Goal: Transaction & Acquisition: Purchase product/service

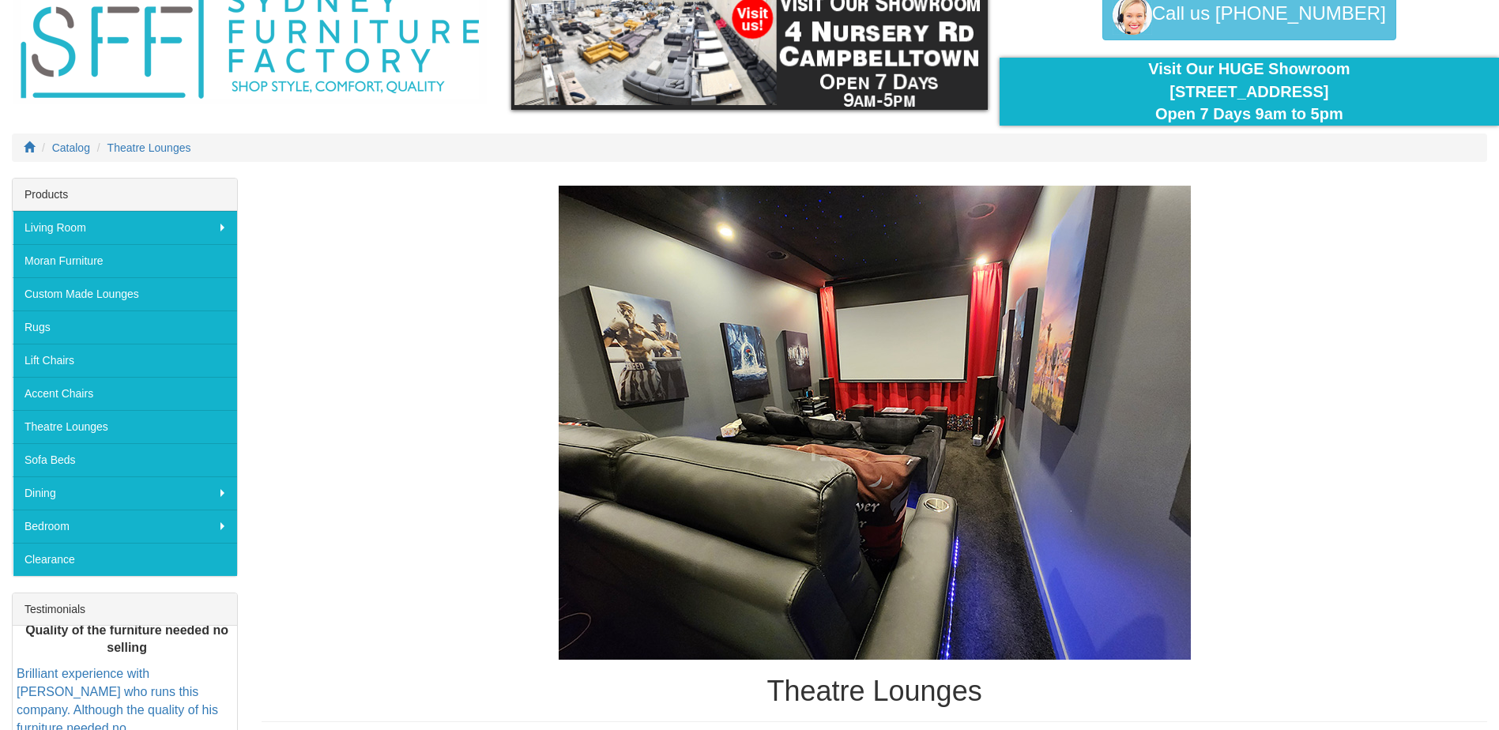
scroll to position [395, 0]
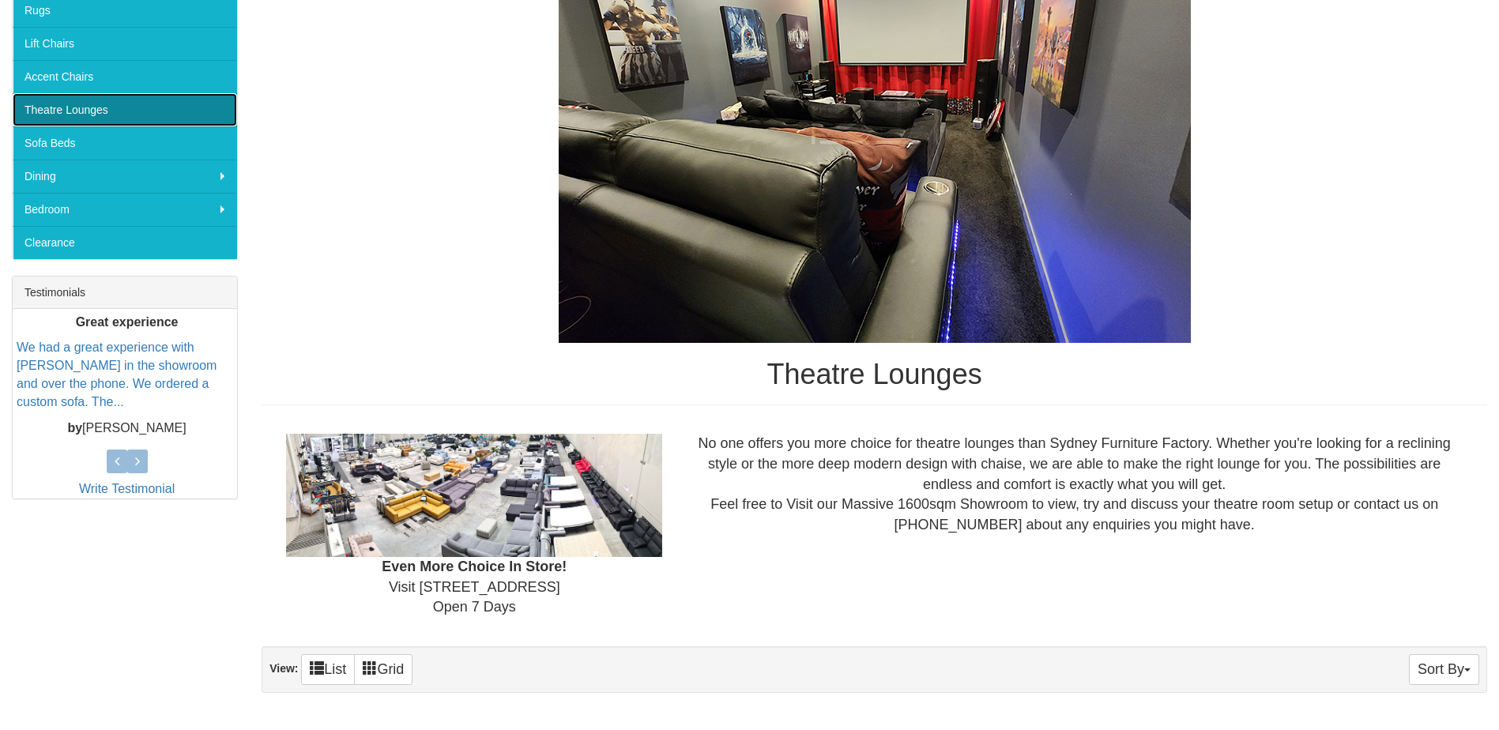
click at [90, 114] on link "Theatre Lounges" at bounding box center [125, 109] width 224 height 33
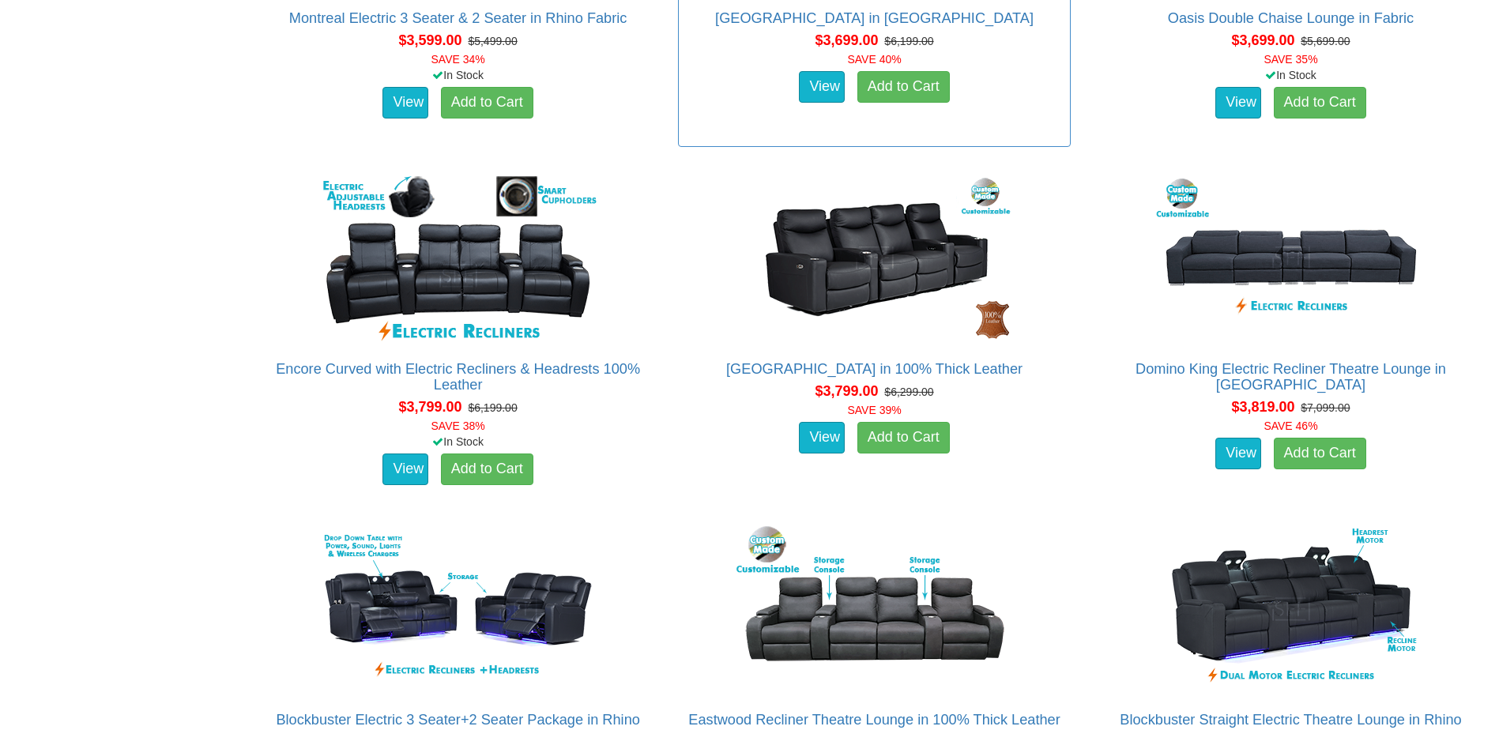
scroll to position [3397, 0]
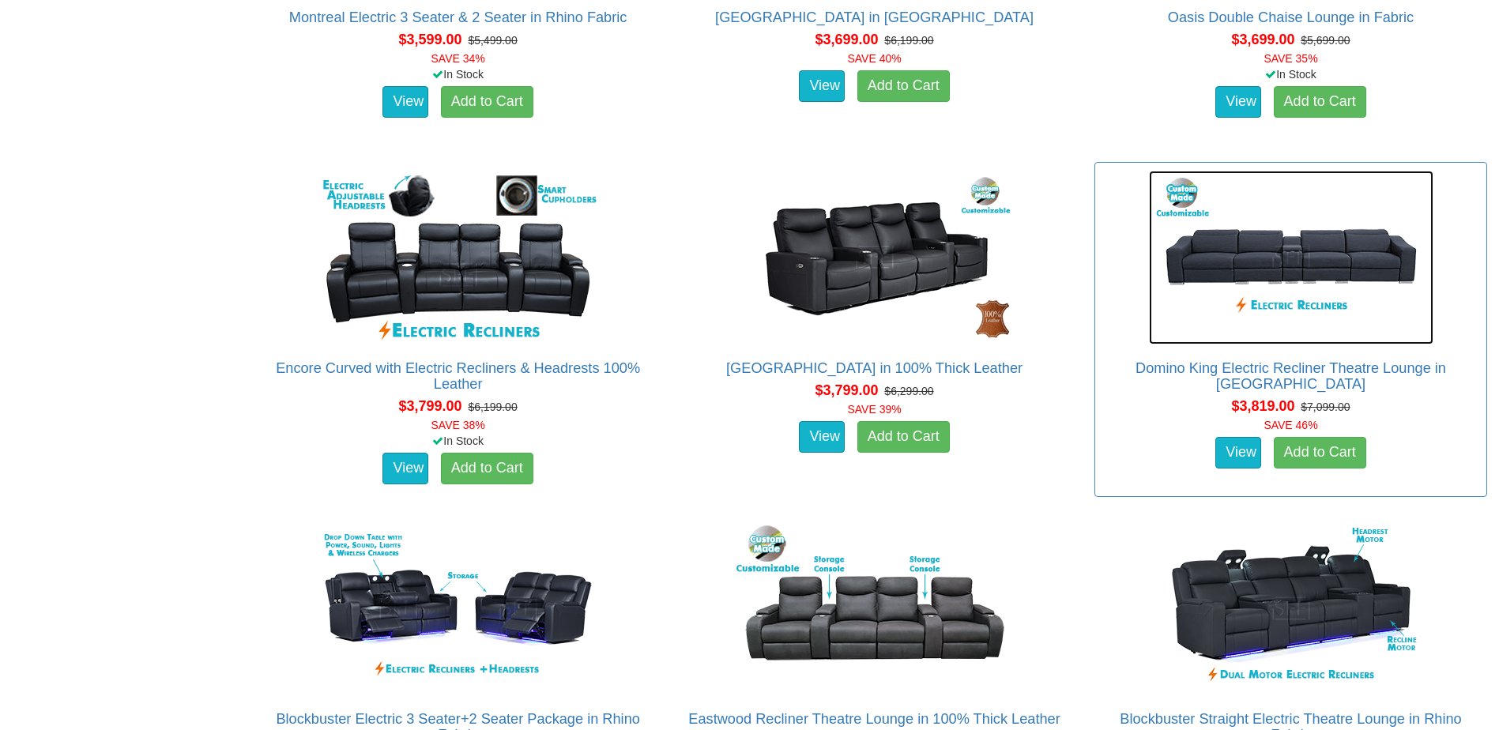
click at [1286, 261] on img at bounding box center [1291, 258] width 284 height 174
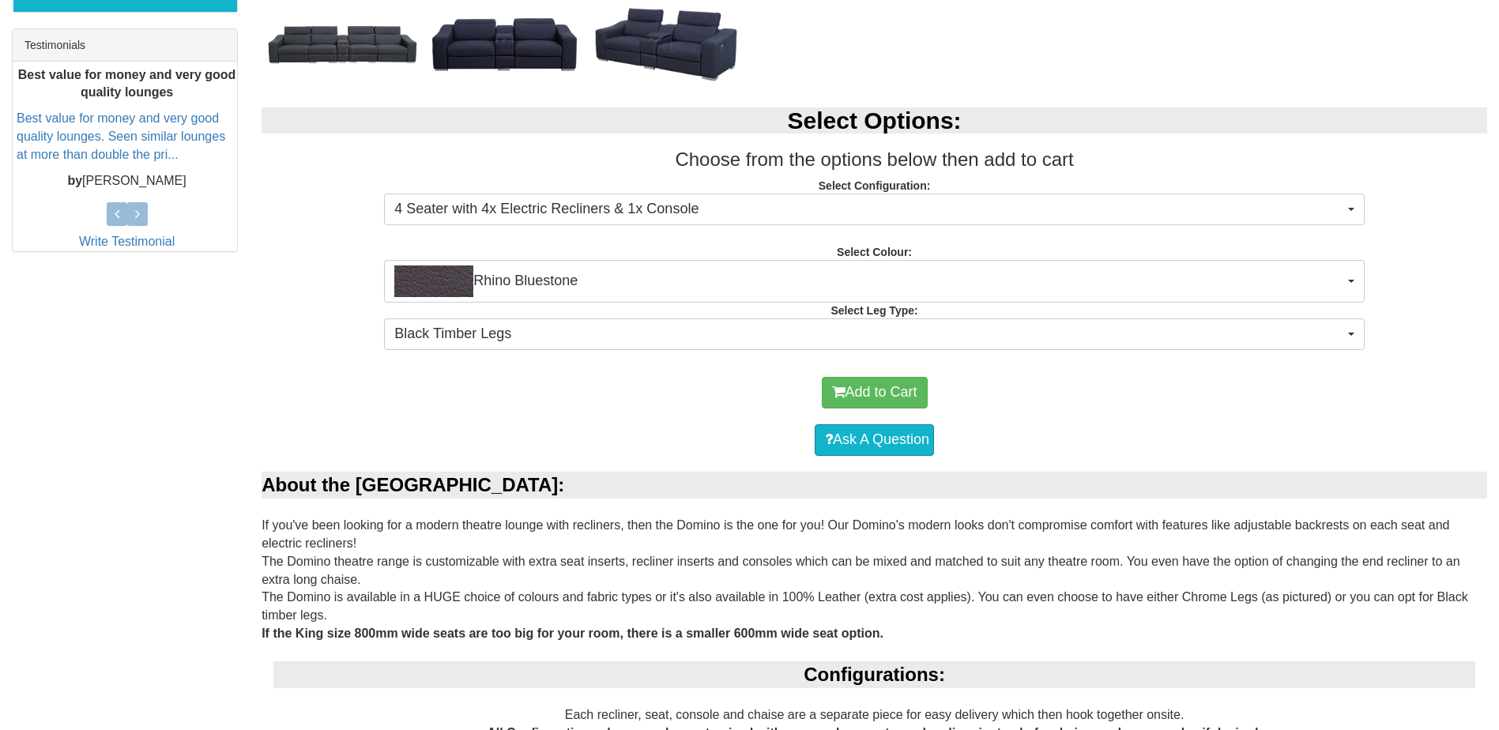
scroll to position [632, 0]
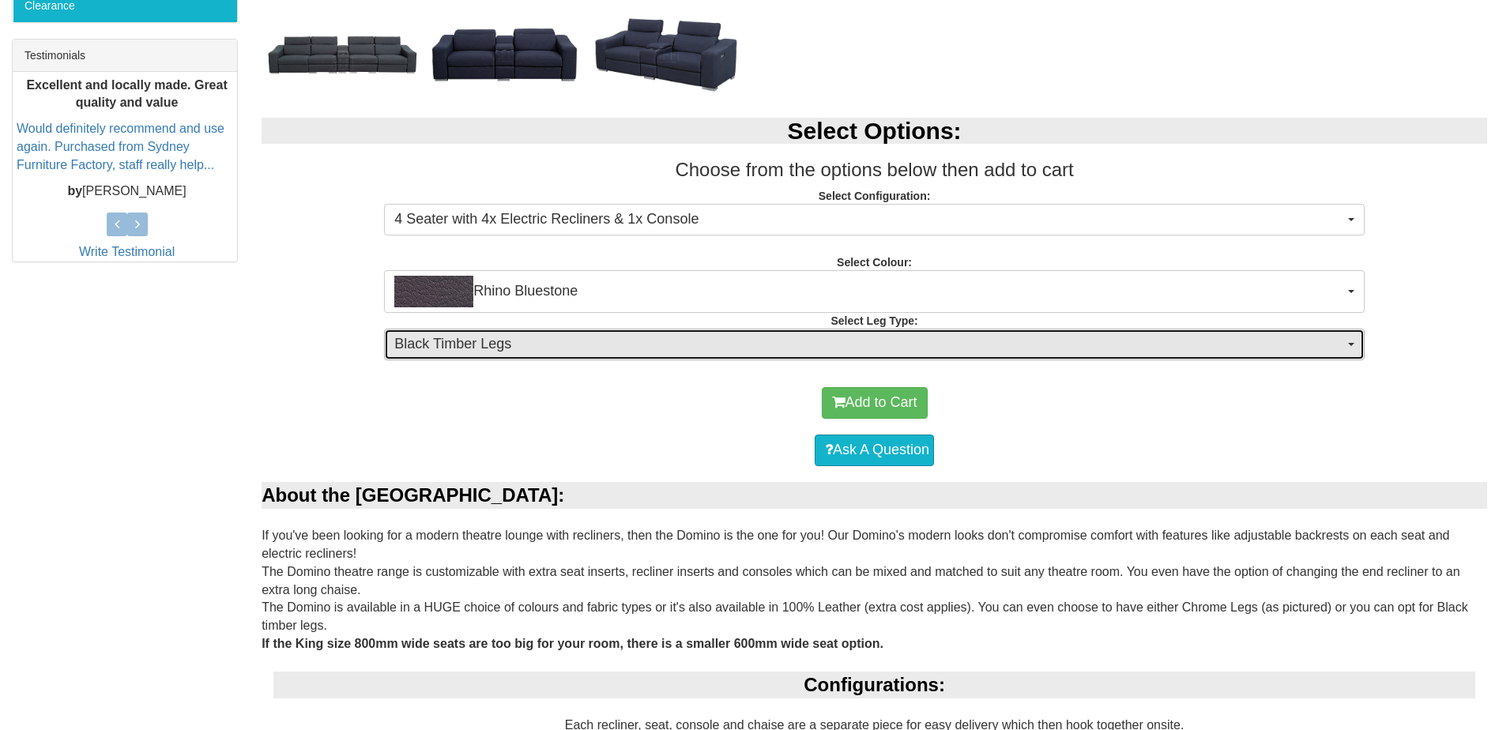
click at [1345, 346] on button "Black Timber Legs" at bounding box center [874, 345] width 980 height 32
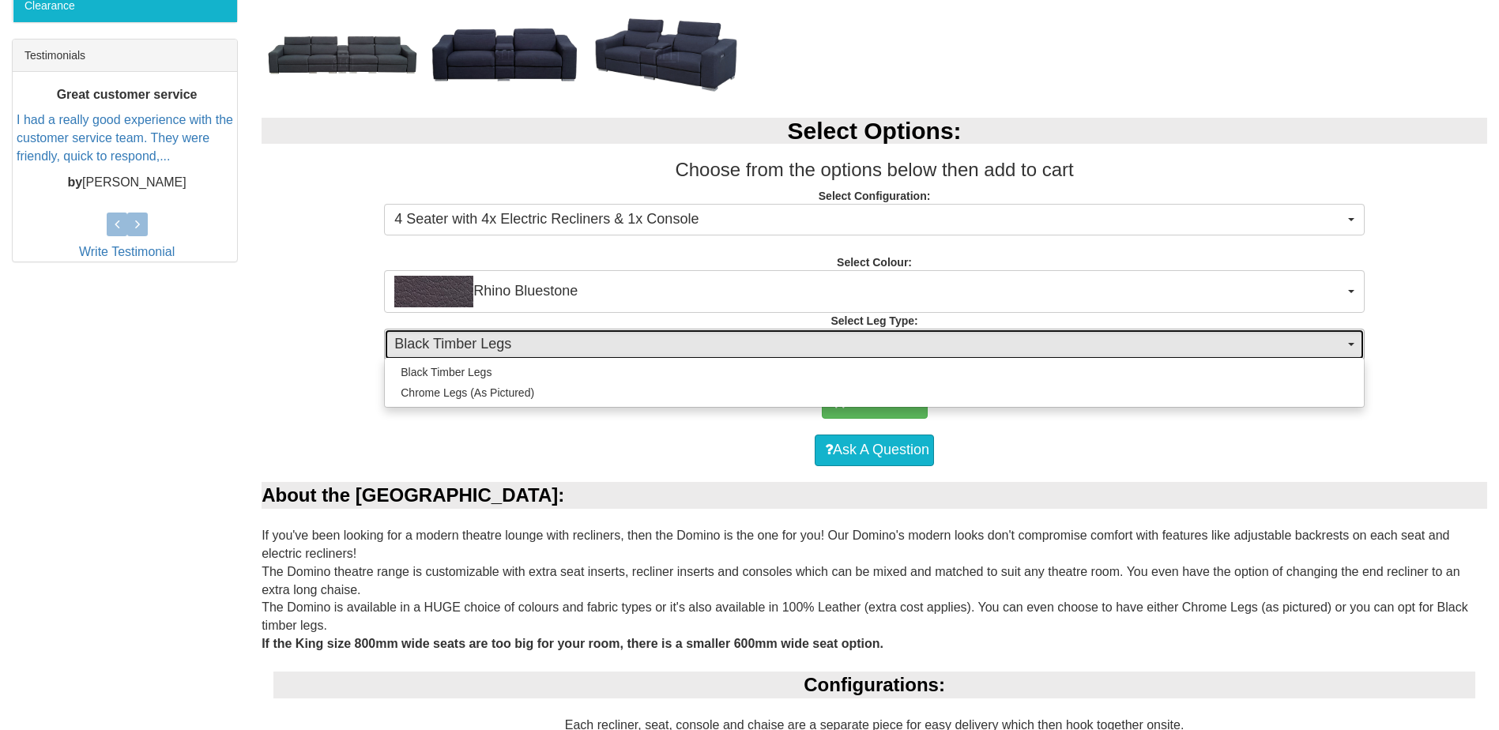
click at [1349, 341] on button "Black Timber Legs" at bounding box center [874, 345] width 980 height 32
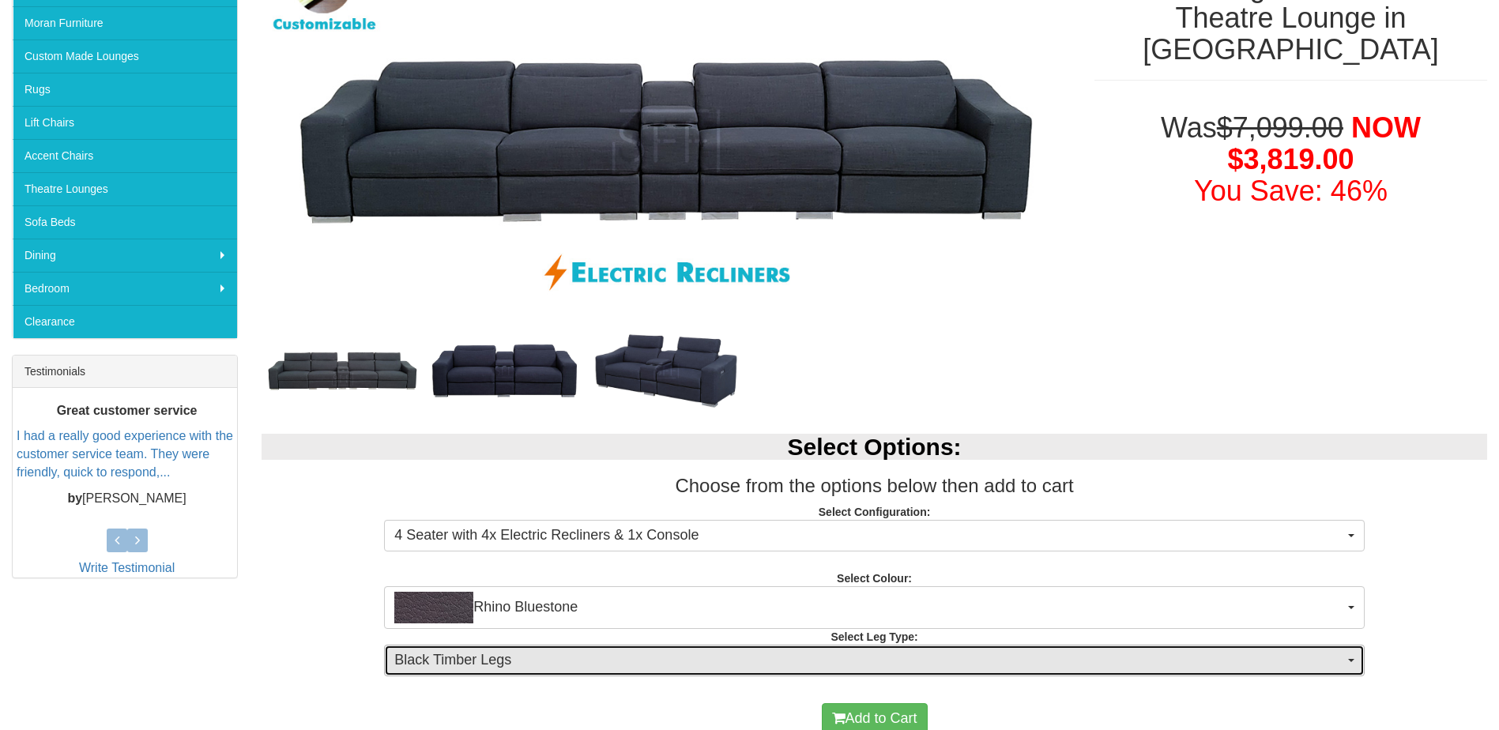
scroll to position [395, 0]
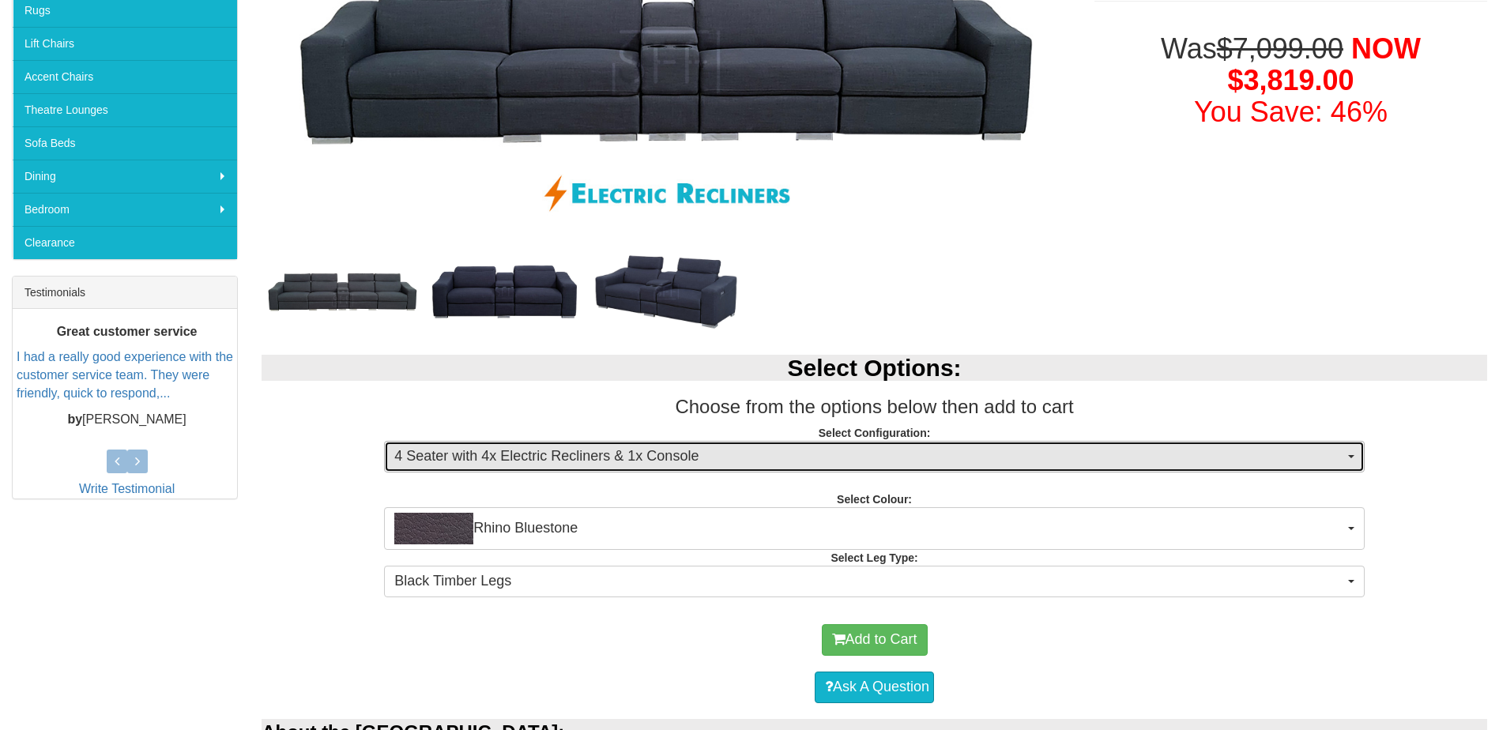
click at [1351, 454] on button "4 Seater with 4x Electric Recliners & 1x Console" at bounding box center [874, 457] width 980 height 32
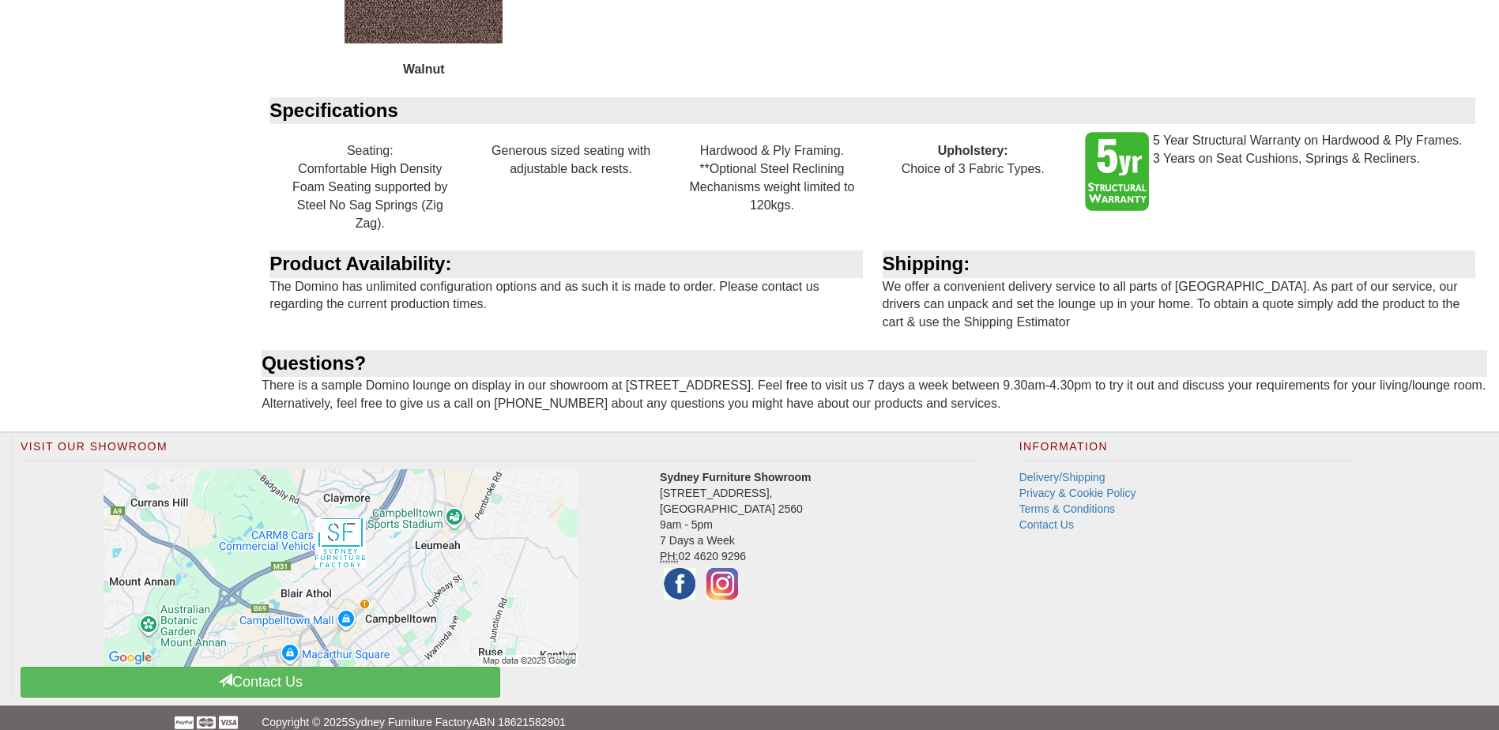
scroll to position [3511, 0]
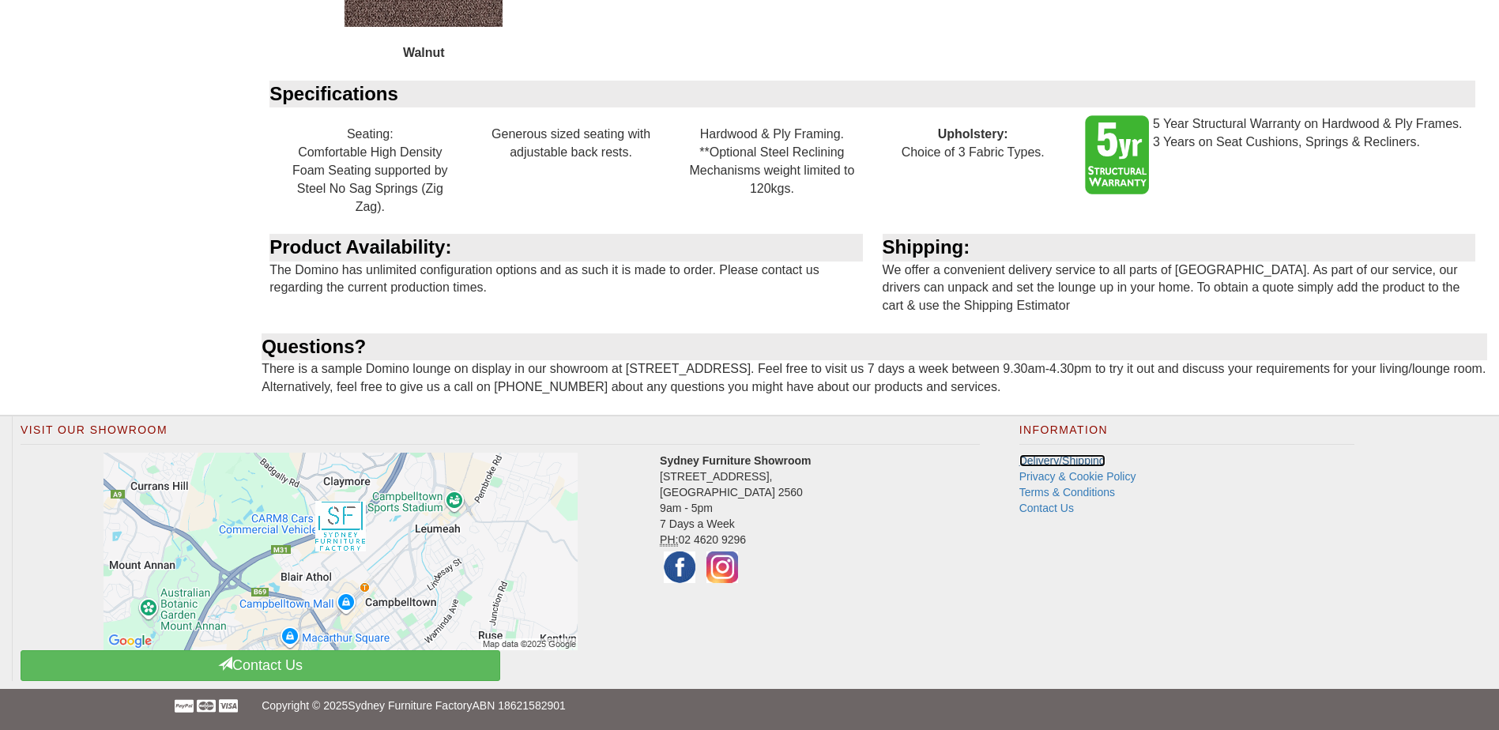
click at [1082, 459] on link "Delivery/Shipping" at bounding box center [1062, 460] width 86 height 13
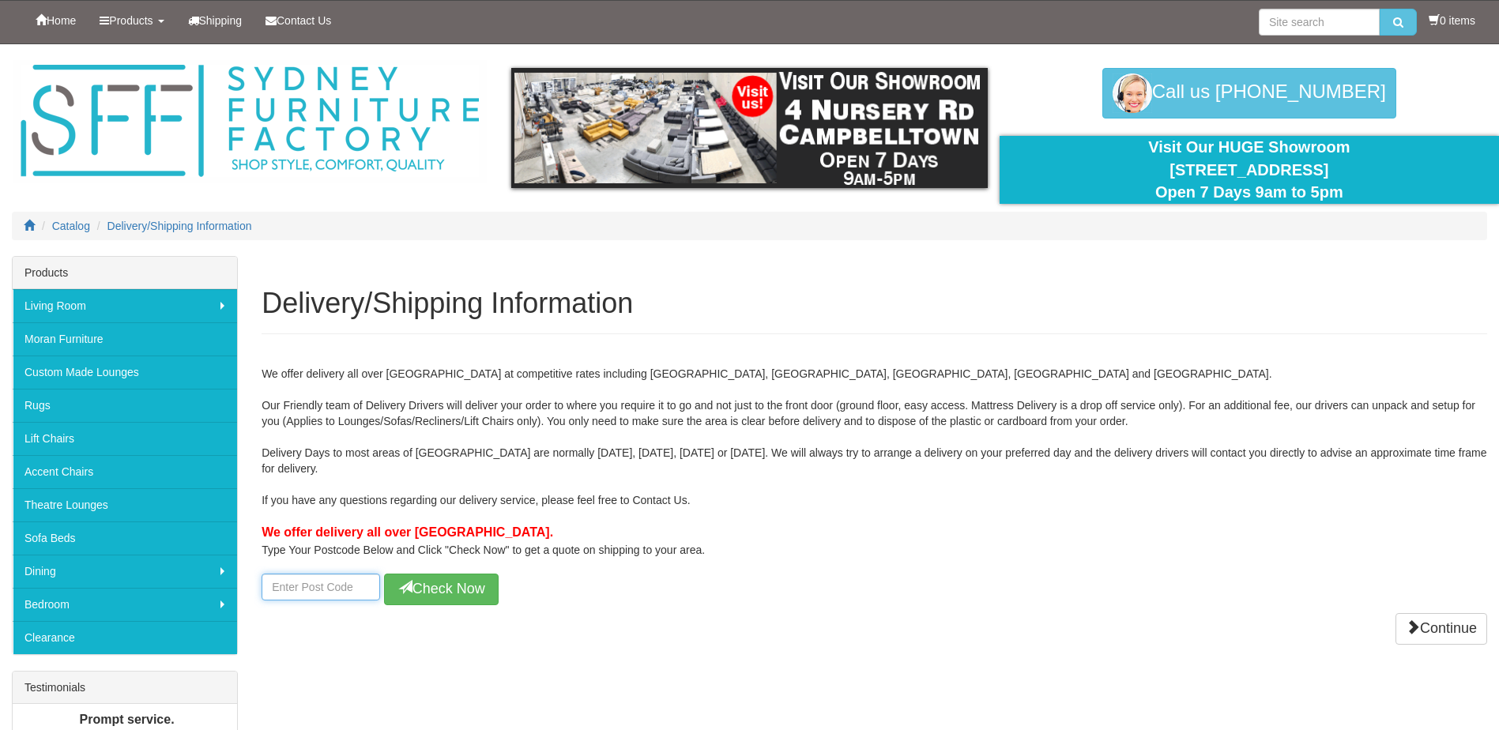
click at [300, 586] on input "number" at bounding box center [321, 587] width 119 height 27
type input "4740"
click at [426, 583] on button "Check Now" at bounding box center [441, 590] width 115 height 32
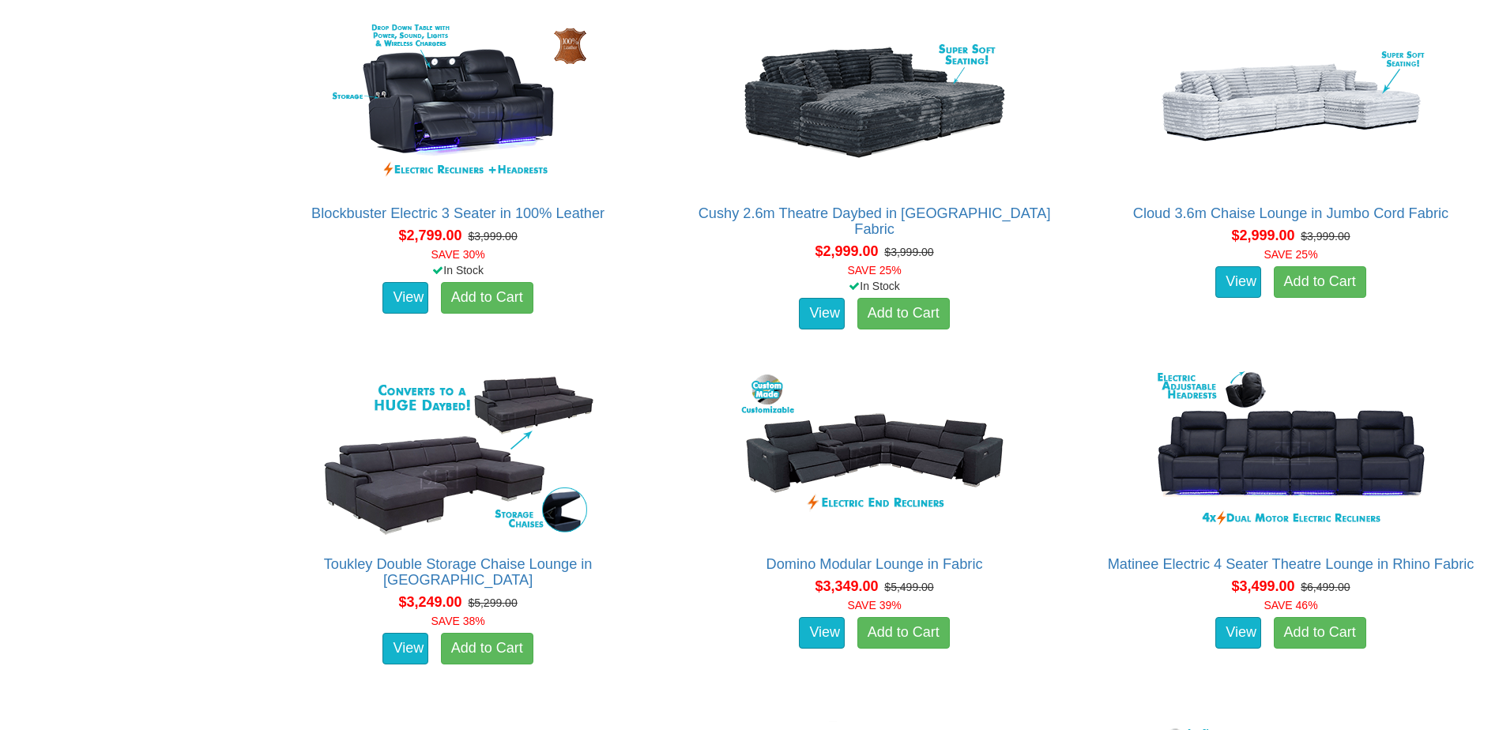
scroll to position [2528, 0]
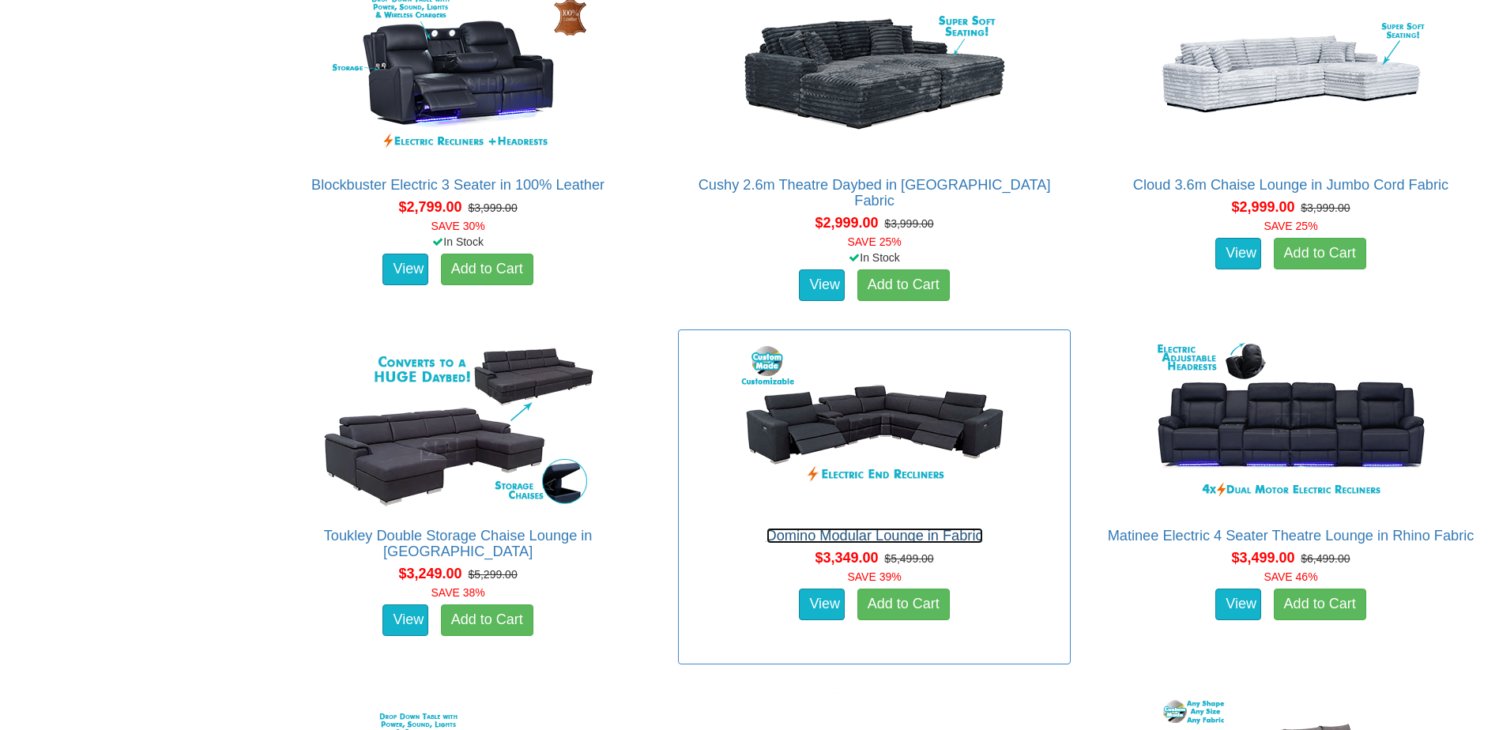
click at [889, 534] on link "Domino Modular Lounge in Fabric" at bounding box center [874, 536] width 216 height 16
